Goal: Task Accomplishment & Management: Use online tool/utility

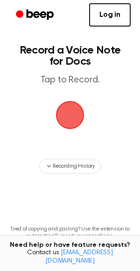
click at [80, 112] on span "button" at bounding box center [70, 115] width 28 height 28
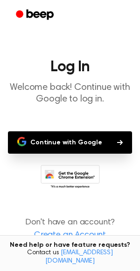
click at [107, 141] on button "Continue with Google" at bounding box center [70, 142] width 124 height 22
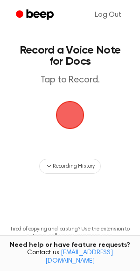
click at [76, 113] on span "button" at bounding box center [70, 115] width 28 height 28
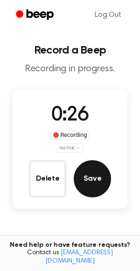
click at [89, 166] on button "Save" at bounding box center [92, 178] width 37 height 37
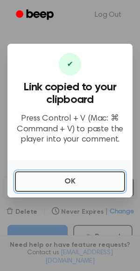
click at [74, 186] on button "OK" at bounding box center [70, 181] width 110 height 20
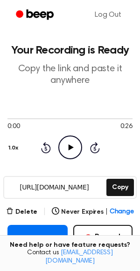
click at [69, 147] on icon at bounding box center [70, 147] width 5 height 6
click at [72, 145] on icon "Pause Audio" at bounding box center [70, 148] width 24 height 24
click at [72, 145] on icon "Play Audio" at bounding box center [70, 148] width 24 height 24
drag, startPoint x: 30, startPoint y: 118, endPoint x: -26, endPoint y: 126, distance: 56.5
click at [0, 126] on html "Log Out Your Recording is Ready Copy the link and paste it anywhere 0:07 0:26 1…" at bounding box center [70, 228] width 140 height 456
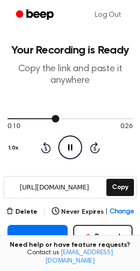
click at [25, 117] on div at bounding box center [69, 118] width 125 height 7
click at [6, 117] on main "Your Recording is Ready Copy the link and paste it anywhere 0:04 0:26 1.0x Rewi…" at bounding box center [70, 213] width 140 height 427
click at [8, 119] on div at bounding box center [18, 118] width 23 height 1
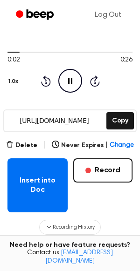
scroll to position [65, 0]
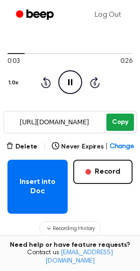
click at [116, 114] on button "Copy" at bounding box center [119, 122] width 27 height 17
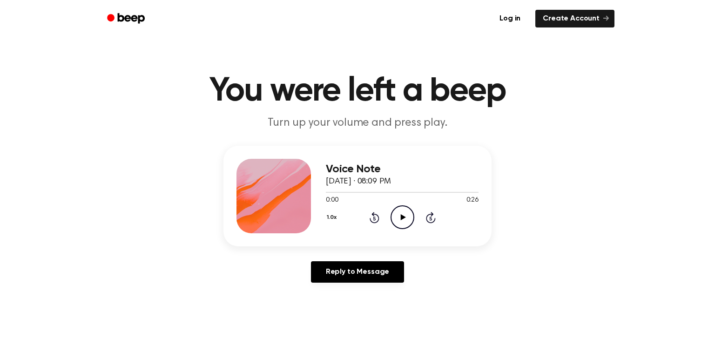
click at [400, 218] on icon "Play Audio" at bounding box center [403, 217] width 24 height 24
drag, startPoint x: 370, startPoint y: 194, endPoint x: 406, endPoint y: 196, distance: 36.4
click at [406, 196] on div "0:09 0:26 Your browser does not support the [object Object] element." at bounding box center [402, 196] width 153 height 17
click at [415, 193] on div at bounding box center [402, 191] width 153 height 7
click at [432, 193] on div at bounding box center [402, 191] width 153 height 7
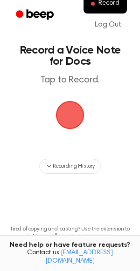
click at [69, 116] on span "button" at bounding box center [70, 115] width 26 height 26
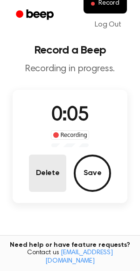
click at [43, 174] on button "Delete" at bounding box center [47, 173] width 37 height 37
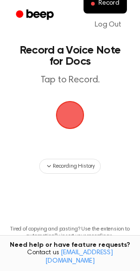
click at [77, 111] on span "button" at bounding box center [70, 115] width 26 height 26
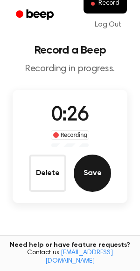
click at [104, 170] on button "Save" at bounding box center [92, 173] width 37 height 37
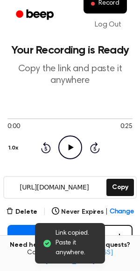
click at [67, 144] on icon "Play Audio" at bounding box center [70, 148] width 24 height 24
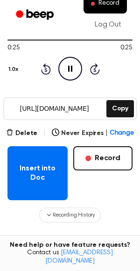
scroll to position [81, 0]
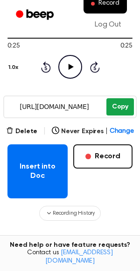
click at [119, 103] on button "Copy" at bounding box center [119, 106] width 27 height 17
